Goal: Task Accomplishment & Management: Manage account settings

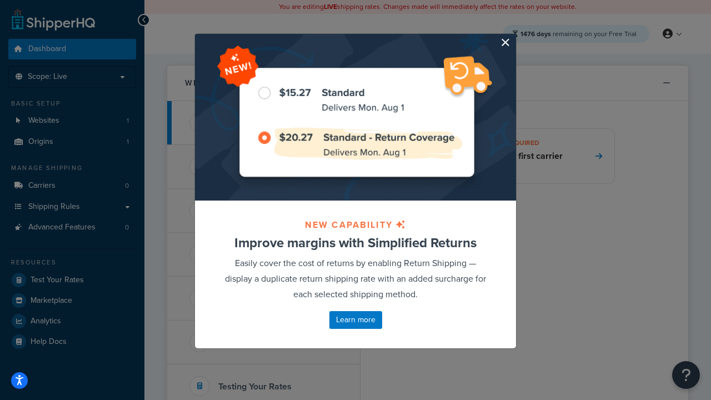
click at [515, 35] on button "button" at bounding box center [514, 35] width 3 height 3
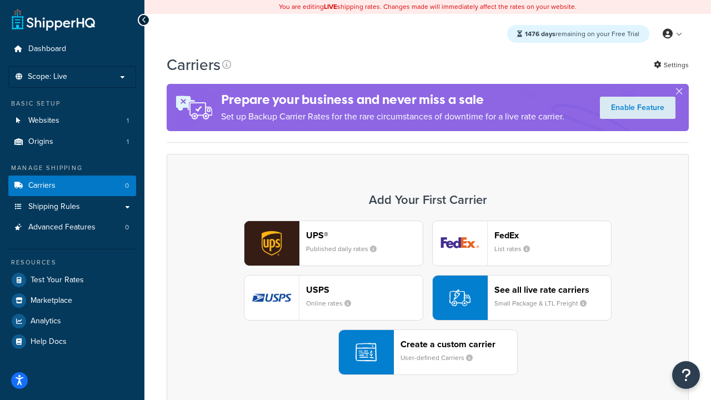
click at [428, 298] on div "UPS® Published daily rates FedEx List rates USPS Online rates See all live rate…" at bounding box center [427, 298] width 499 height 154
click at [553, 235] on header "FedEx" at bounding box center [553, 235] width 117 height 11
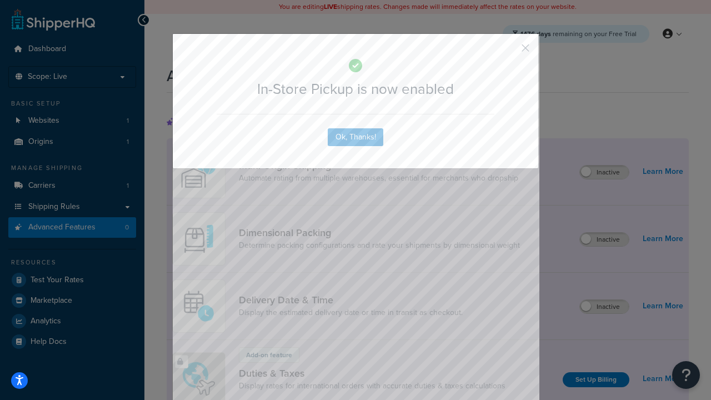
scroll to position [360, 0]
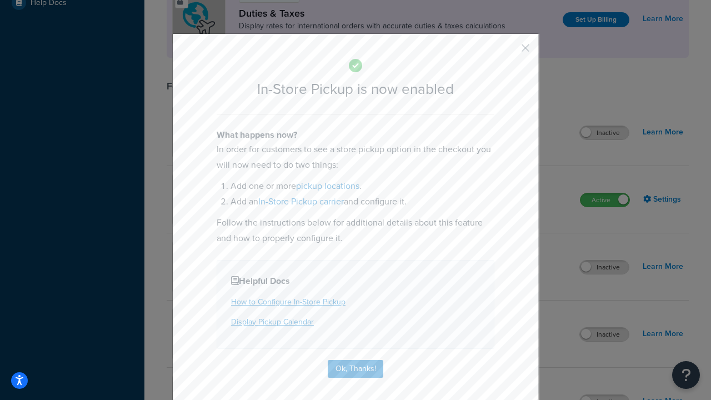
click at [509, 52] on button "button" at bounding box center [509, 52] width 3 height 3
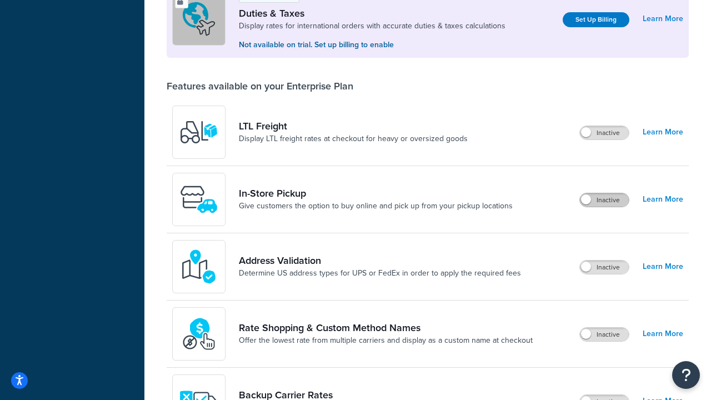
scroll to position [339, 0]
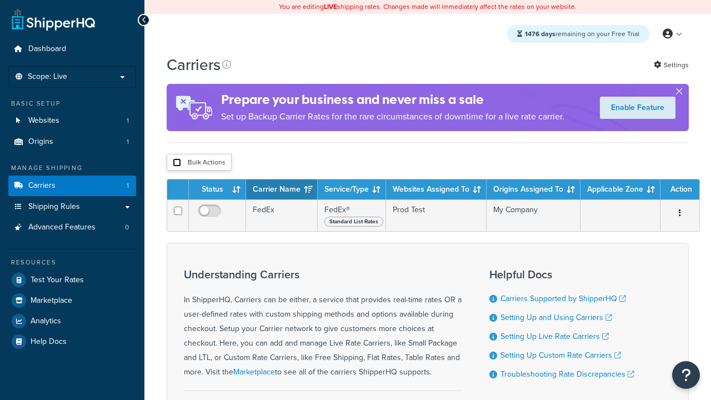
click at [177, 163] on input "checkbox" at bounding box center [177, 162] width 8 height 8
checkbox input "true"
click at [0, 0] on button "Delete" at bounding box center [0, 0] width 0 height 0
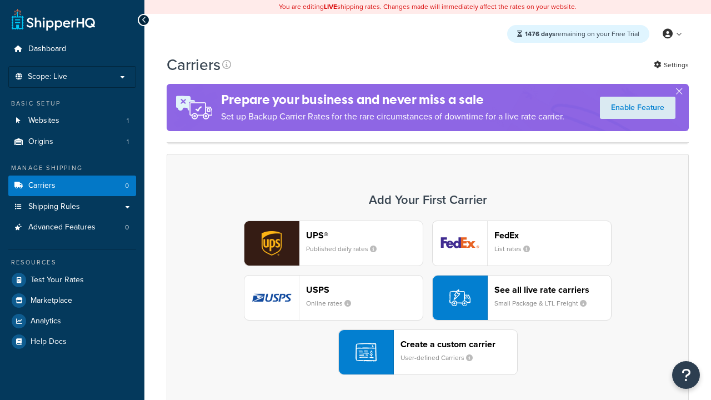
scroll to position [221, 0]
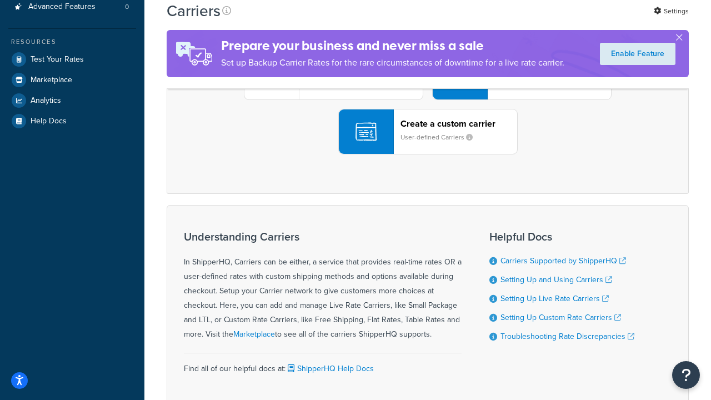
click at [428, 154] on div "UPS® Published daily rates FedEx List rates USPS Online rates See all live rate…" at bounding box center [427, 77] width 499 height 154
click at [428, 145] on div "Create a custom carrier User-defined Carriers" at bounding box center [459, 131] width 117 height 27
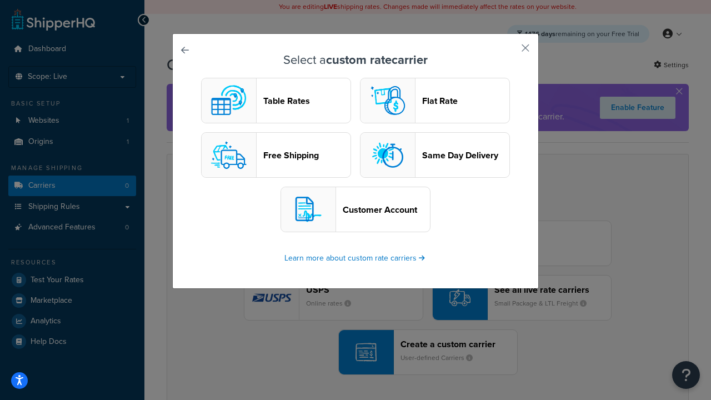
click at [276, 101] on header "Table Rates" at bounding box center [306, 101] width 87 height 11
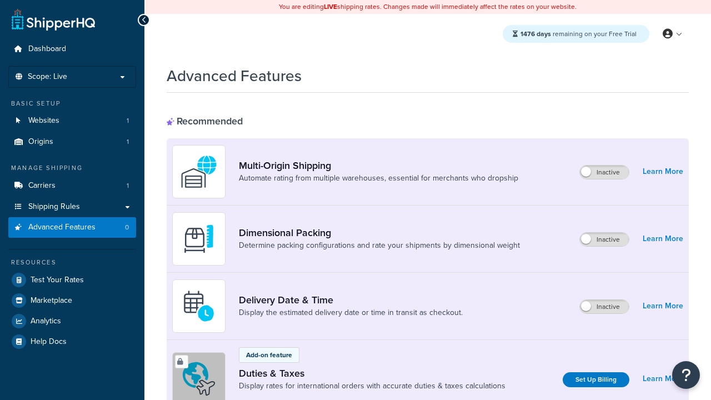
scroll to position [360, 0]
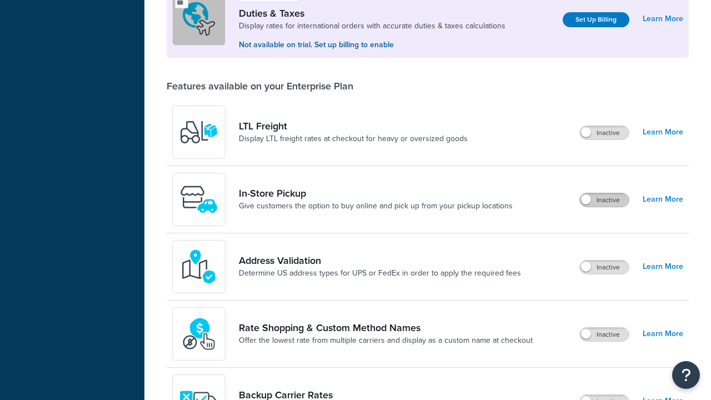
click at [605, 200] on label "Inactive" at bounding box center [604, 199] width 49 height 13
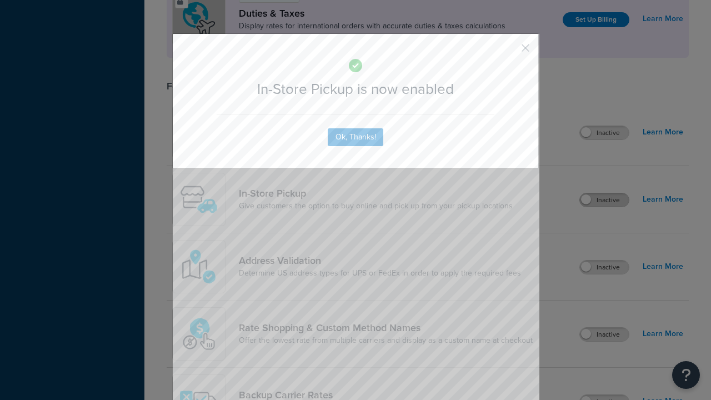
scroll to position [0, 0]
click at [509, 52] on button "button" at bounding box center [509, 52] width 3 height 3
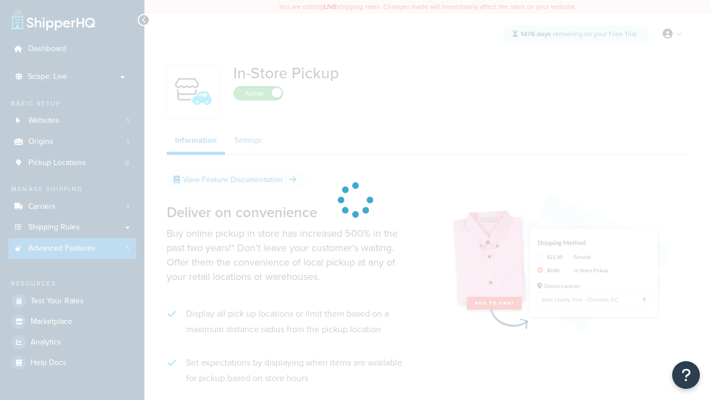
click at [248, 141] on link "Settings" at bounding box center [248, 140] width 44 height 22
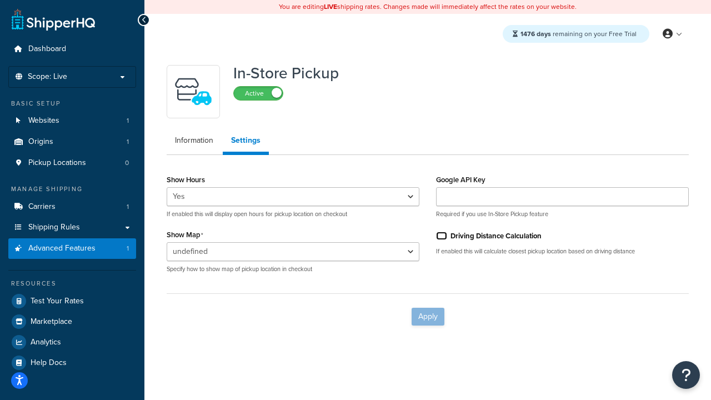
click at [442, 236] on input "Driving Distance Calculation" at bounding box center [441, 236] width 11 height 8
checkbox input "true"
select select "inline"
checkbox input "false"
click at [428, 316] on button "Apply" at bounding box center [428, 317] width 33 height 18
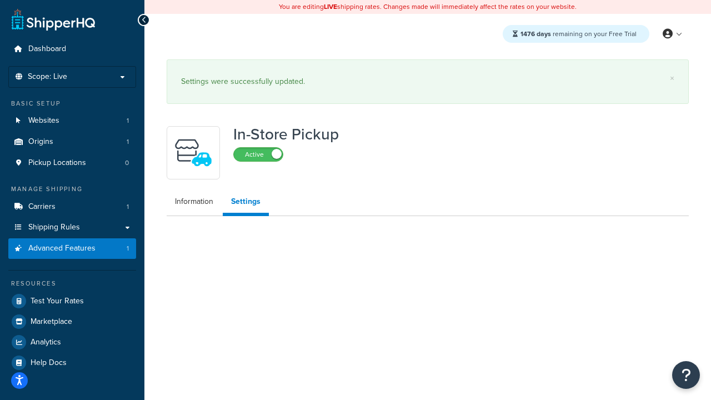
select select "inline"
